Goal: Task Accomplishment & Management: Manage account settings

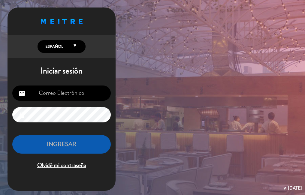
click at [75, 97] on input "email" at bounding box center [61, 93] width 99 height 15
type input "[PERSON_NAME][EMAIL_ADDRESS][DOMAIN_NAME]"
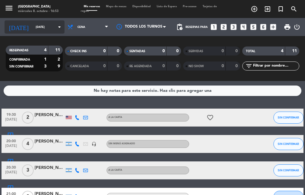
click at [56, 29] on icon "arrow_drop_down" at bounding box center [59, 26] width 7 height 7
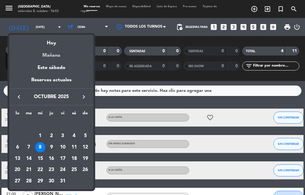
click at [50, 56] on div "Mañana" at bounding box center [51, 53] width 84 height 12
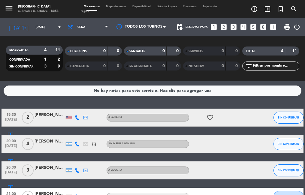
type input "[DEMOGRAPHIC_DATA][DATE]"
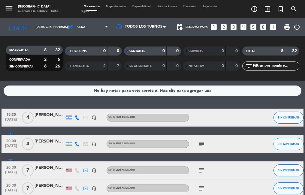
click at [89, 30] on span "Cena" at bounding box center [88, 26] width 47 height 13
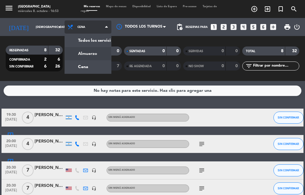
click at [82, 56] on div "menu [PERSON_NAME] [DATE] 8. octubre - 16:53 Mis reservas Mapa de mesas Disponi…" at bounding box center [152, 40] width 305 height 81
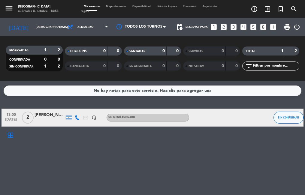
click at [46, 114] on div "[PERSON_NAME]" at bounding box center [50, 115] width 30 height 7
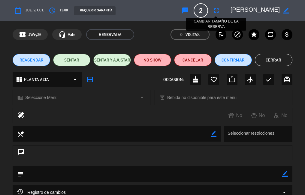
click at [216, 10] on icon "fullscreen" at bounding box center [216, 10] width 7 height 7
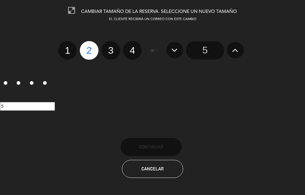
click at [111, 52] on label "3" at bounding box center [111, 50] width 19 height 19
click at [111, 47] on input "3" at bounding box center [110, 45] width 4 height 4
radio input "true"
radio input "false"
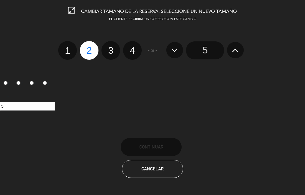
radio input "false"
radio input "true"
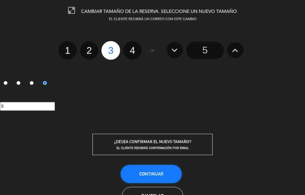
click at [160, 172] on span "Continuar" at bounding box center [152, 174] width 24 height 5
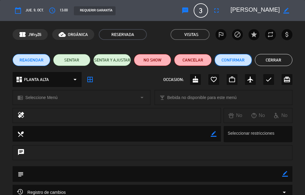
click at [237, 61] on button "Confirmar" at bounding box center [233, 60] width 37 height 12
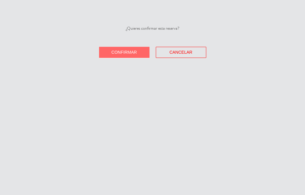
click at [137, 51] on span "Confirmar" at bounding box center [125, 52] width 26 height 5
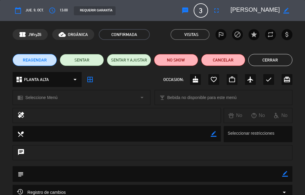
click at [282, 62] on button "Cerrar" at bounding box center [271, 60] width 44 height 12
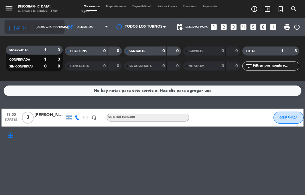
click at [56, 27] on icon "arrow_drop_down" at bounding box center [59, 26] width 7 height 7
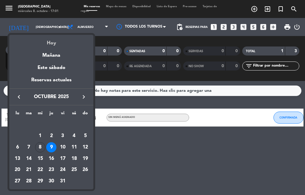
click at [51, 40] on div "Hoy" at bounding box center [51, 41] width 84 height 12
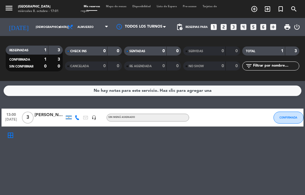
type input "[DATE]"
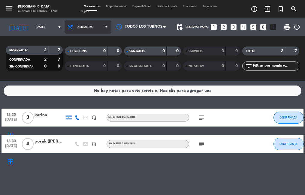
click at [89, 27] on span "Almuerzo" at bounding box center [88, 26] width 47 height 13
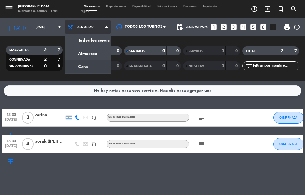
click at [82, 63] on div "menu [PERSON_NAME] [DATE] 8. octubre - 17:01 Mis reservas Mapa de mesas Disponi…" at bounding box center [152, 40] width 305 height 81
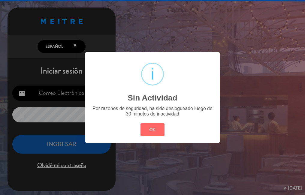
drag, startPoint x: 153, startPoint y: 134, endPoint x: 157, endPoint y: 129, distance: 6.2
click at [153, 134] on button "OK" at bounding box center [153, 130] width 24 height 13
